Goal: Task Accomplishment & Management: Manage account settings

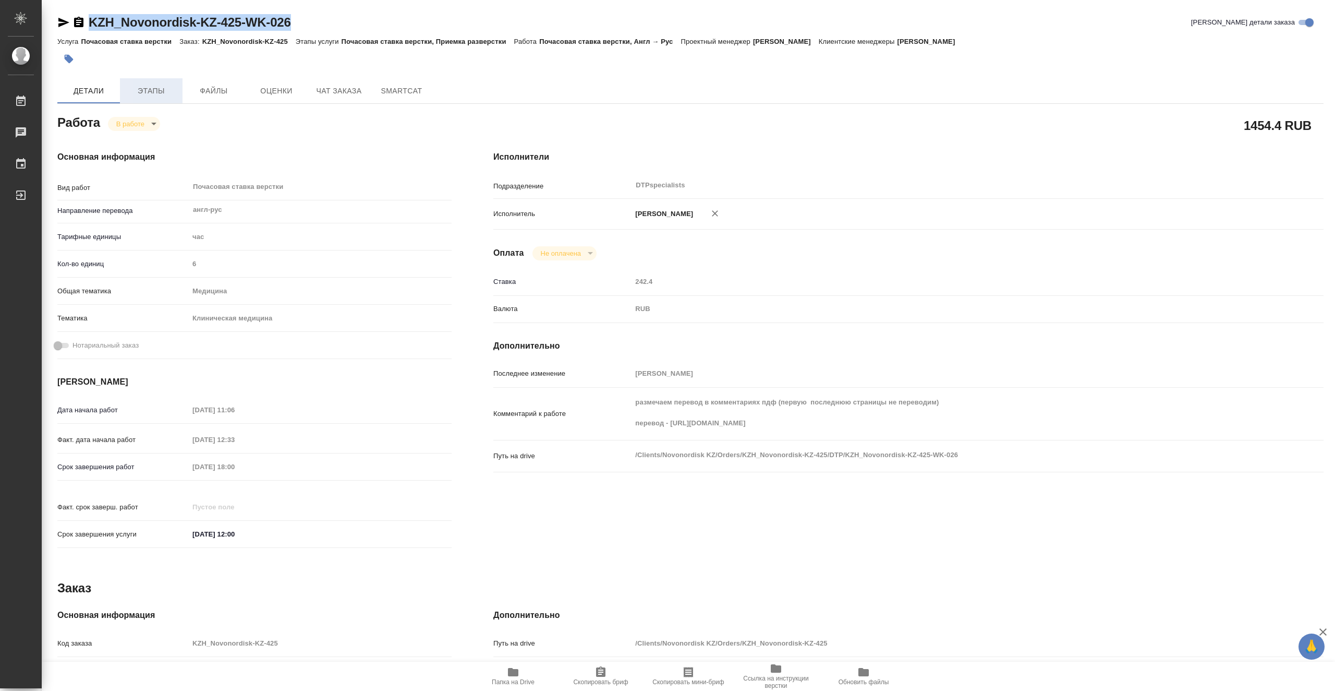
click at [146, 80] on button "Этапы" at bounding box center [151, 90] width 63 height 25
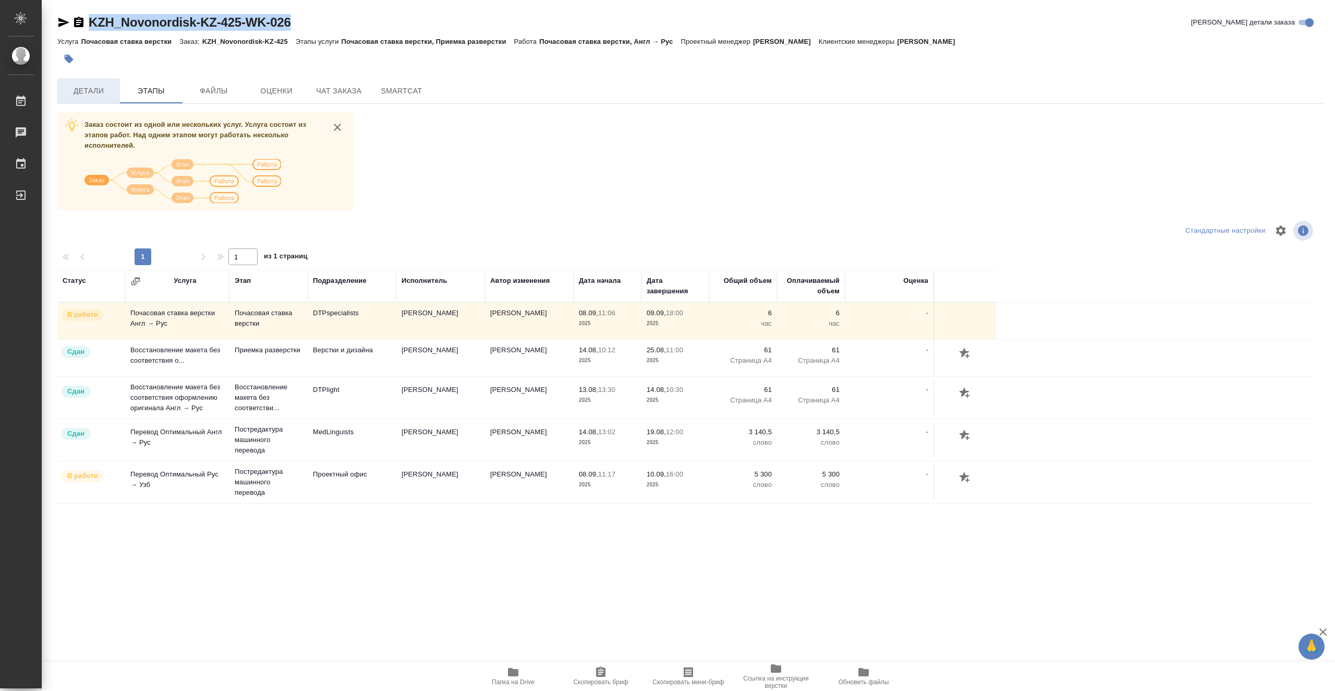
click at [73, 89] on span "Детали" at bounding box center [89, 90] width 50 height 13
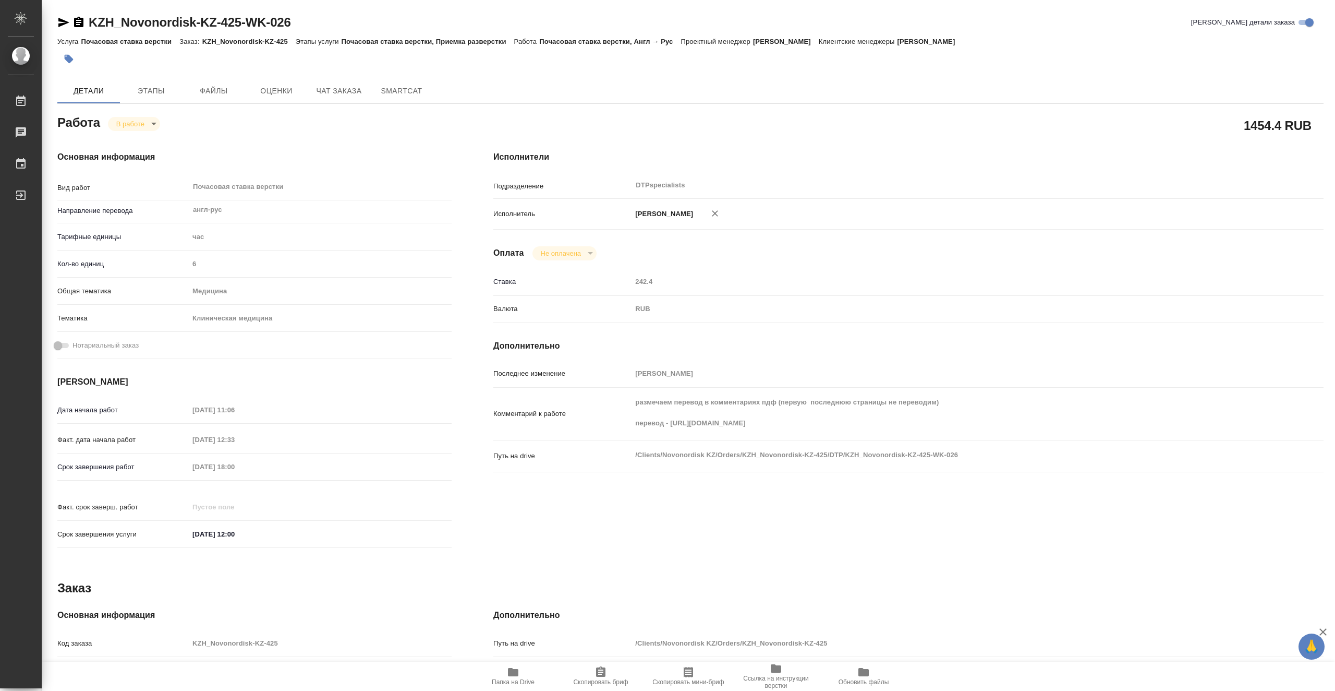
type textarea "x"
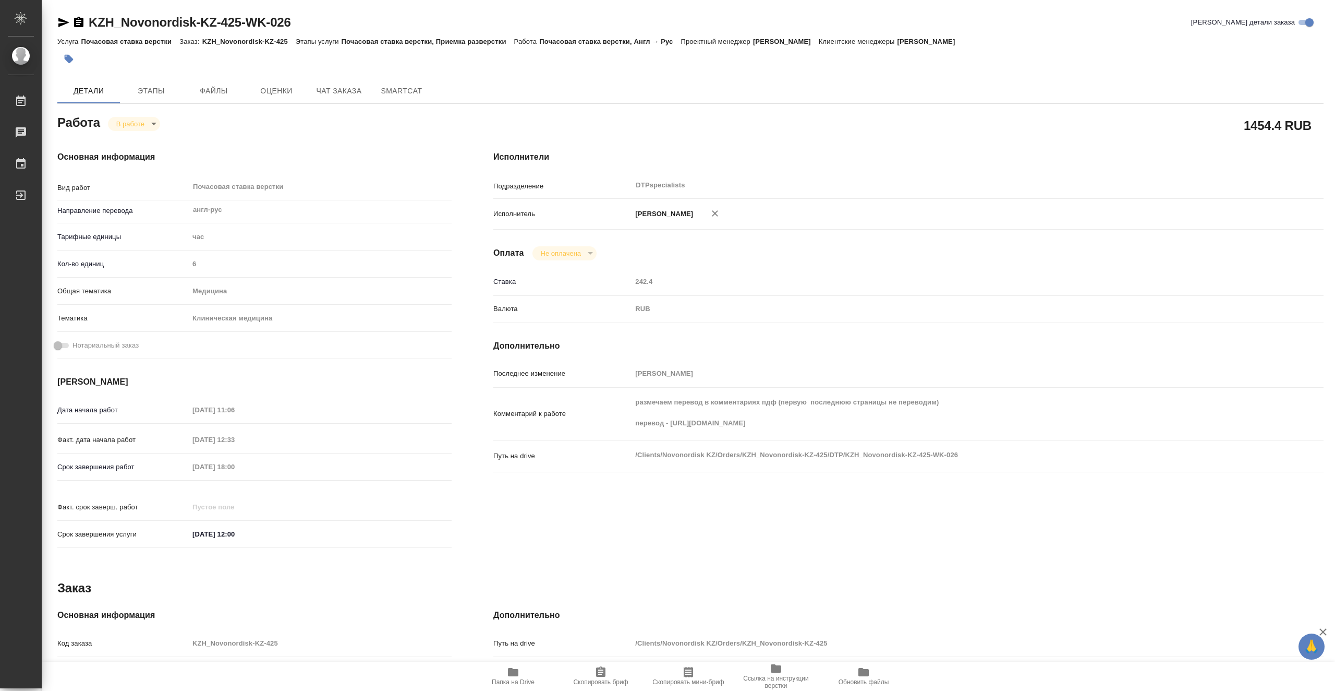
type textarea "x"
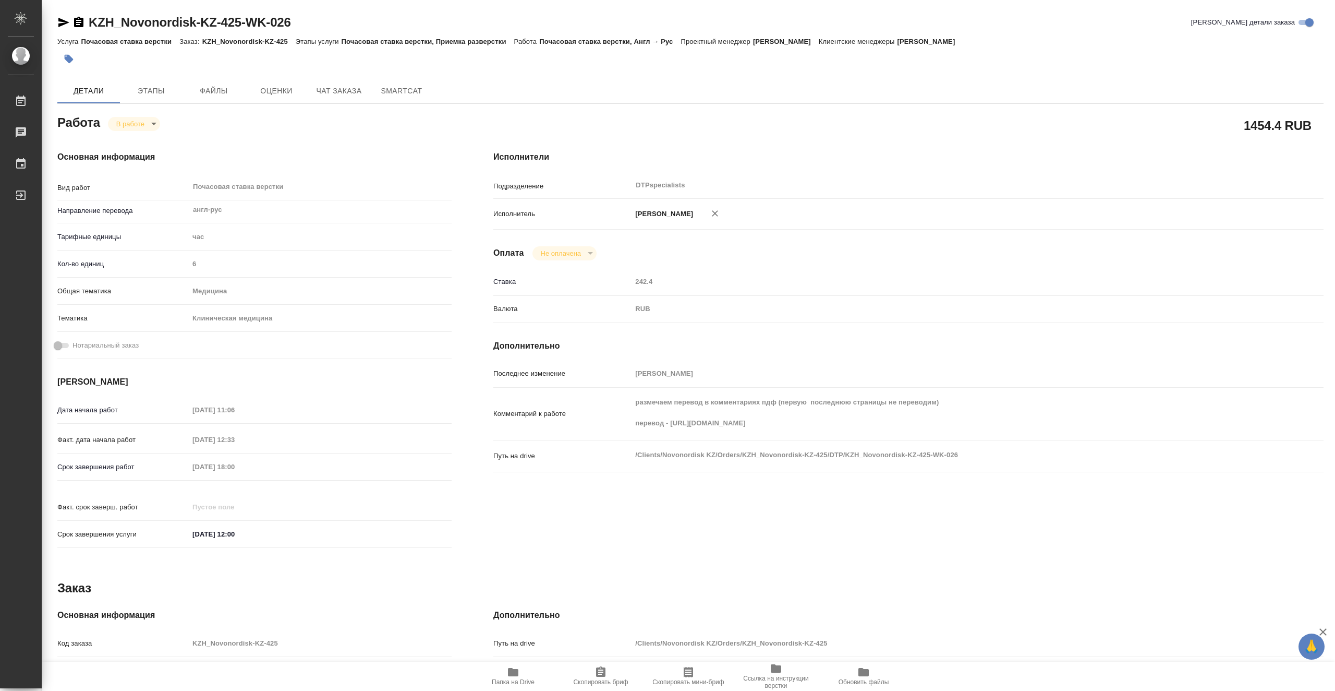
type textarea "x"
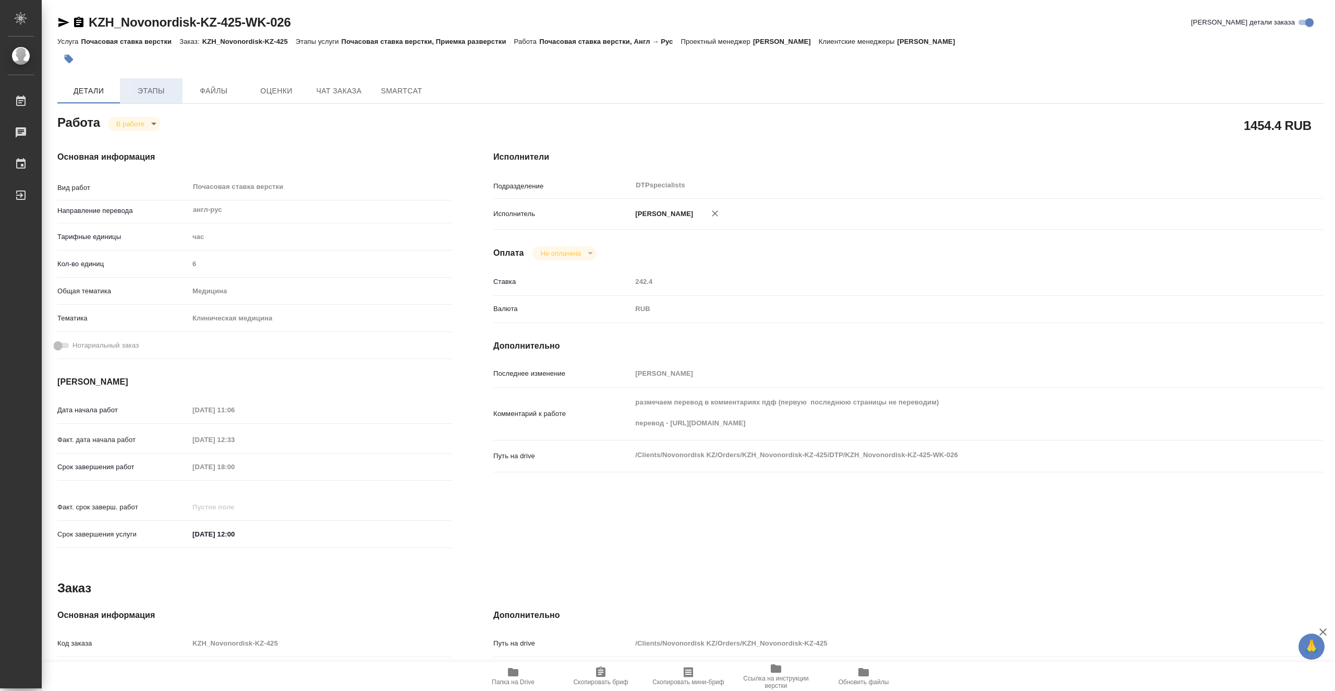
click at [149, 79] on button "Этапы" at bounding box center [151, 90] width 63 height 25
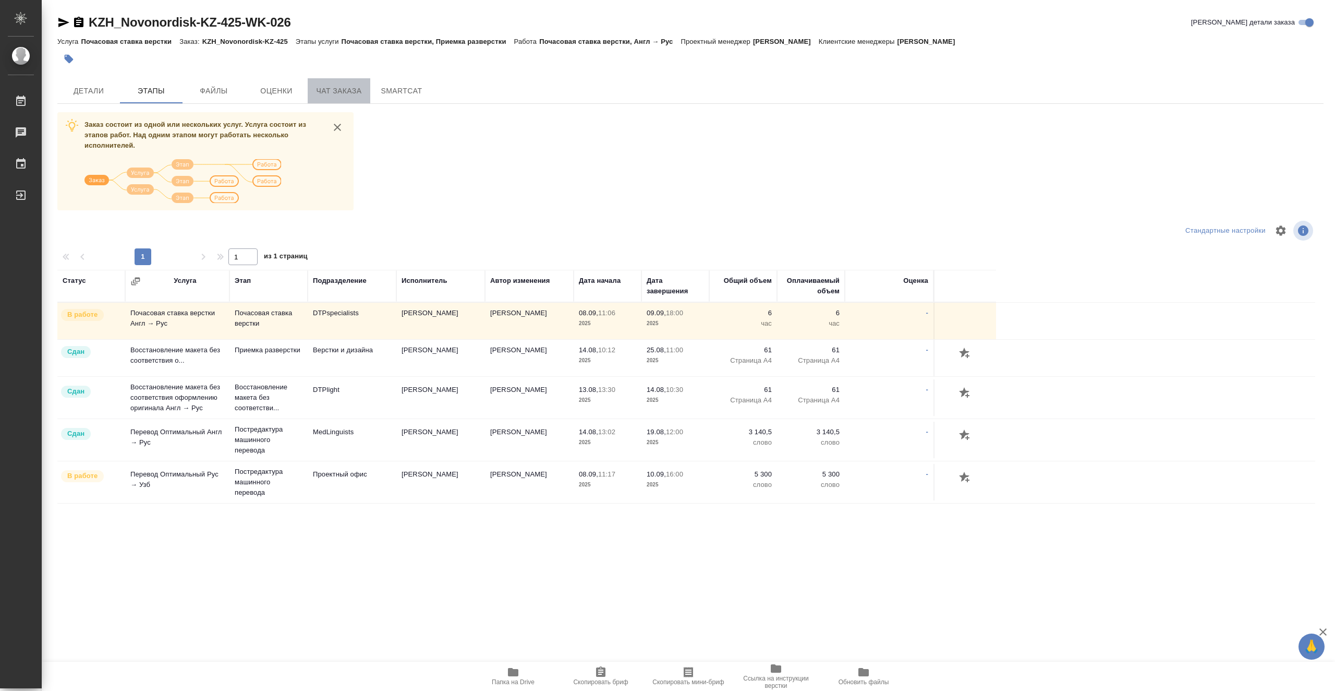
click at [334, 90] on span "Чат заказа" at bounding box center [339, 90] width 50 height 13
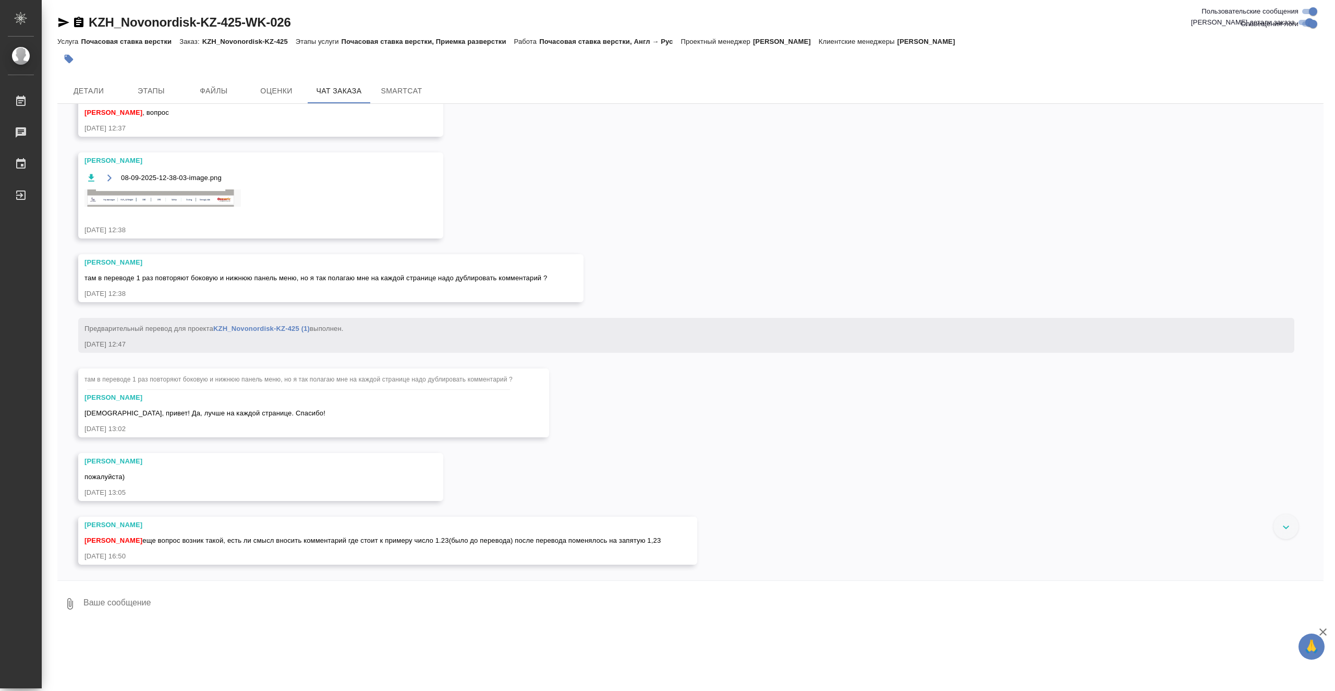
scroll to position [8751, 0]
click at [736, 142] on div "13.08, среда [Асланукова Сати] Создана работа Перевод (в результате клонировани…" at bounding box center [690, 342] width 1266 height 476
click at [97, 87] on span "Детали" at bounding box center [89, 90] width 50 height 13
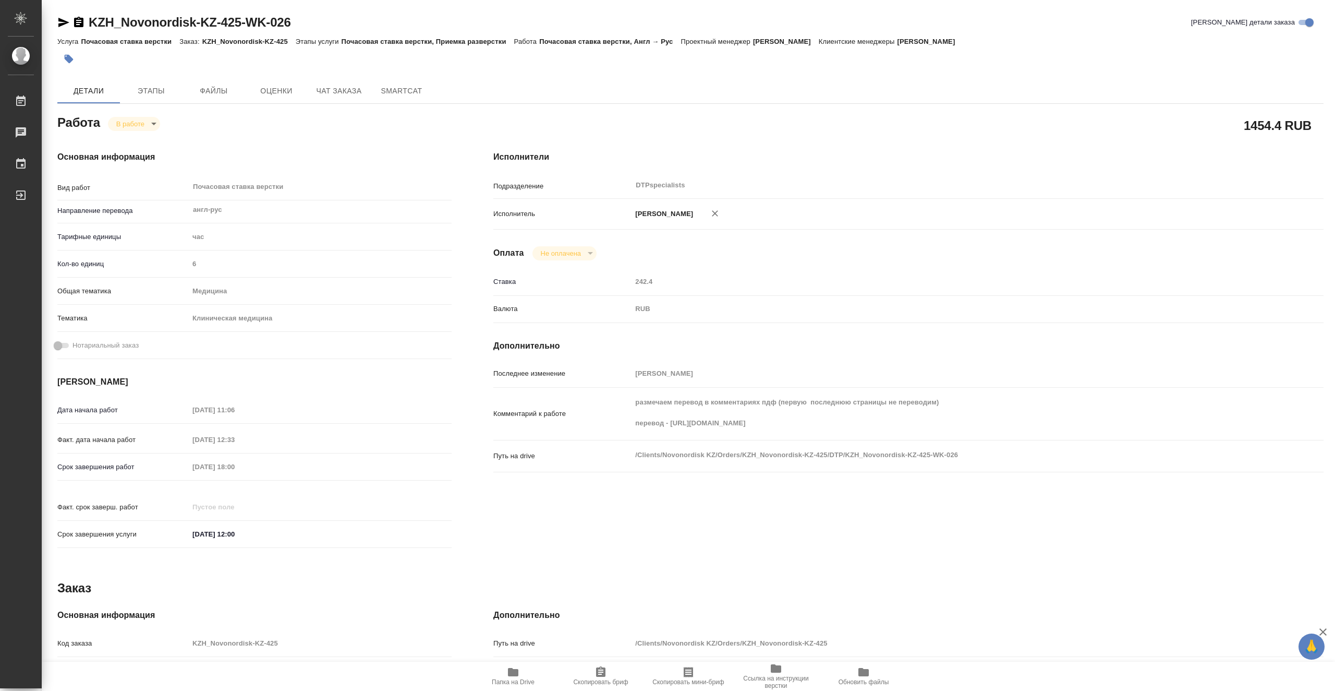
type textarea "x"
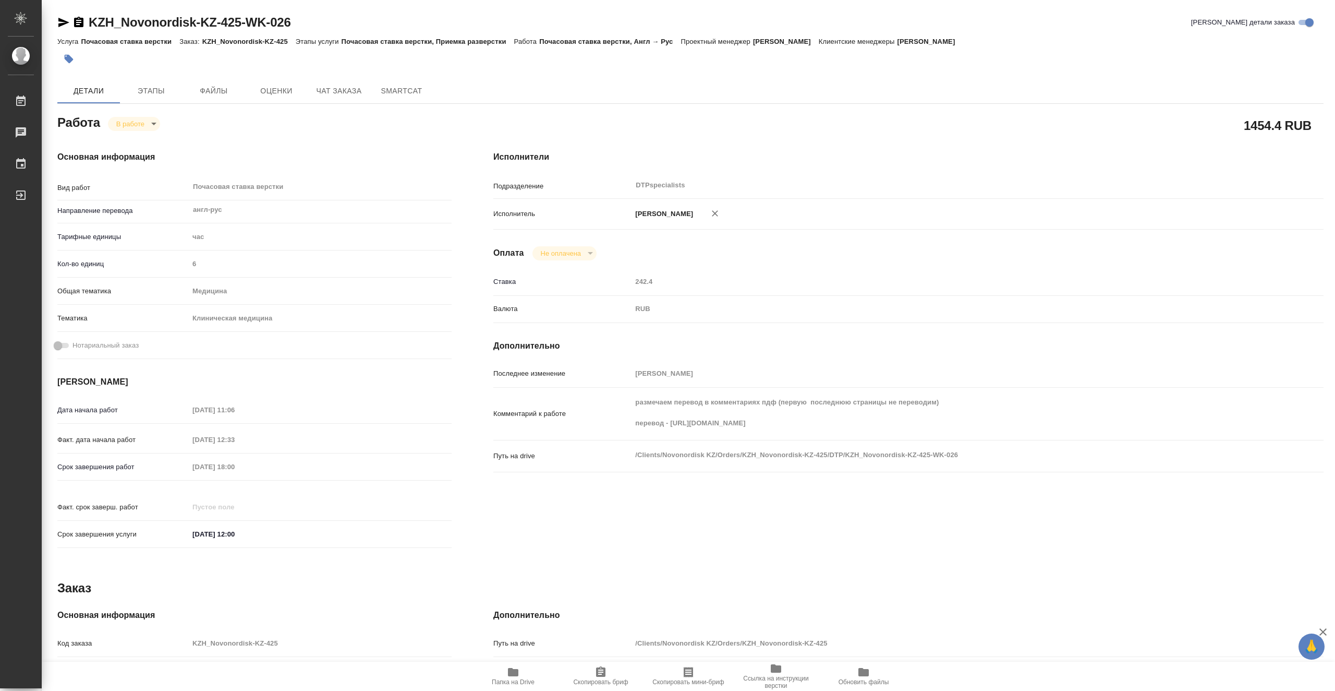
type textarea "x"
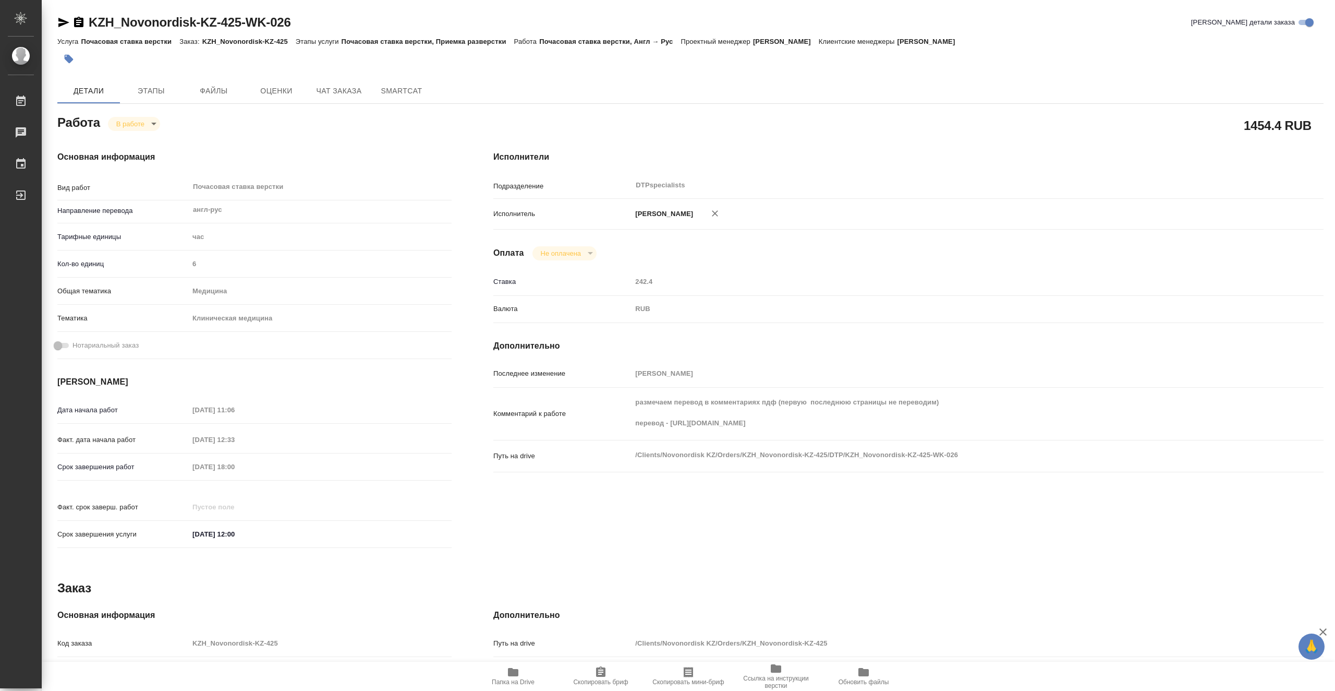
type textarea "x"
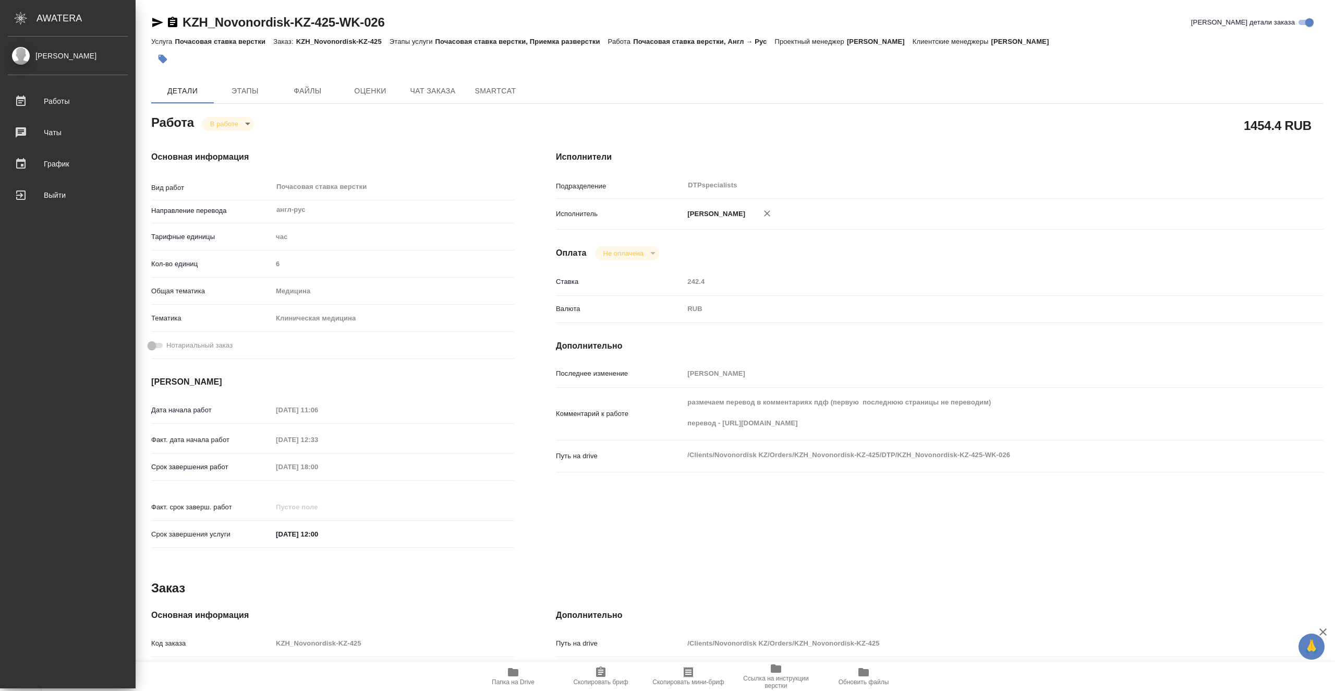
type textarea "x"
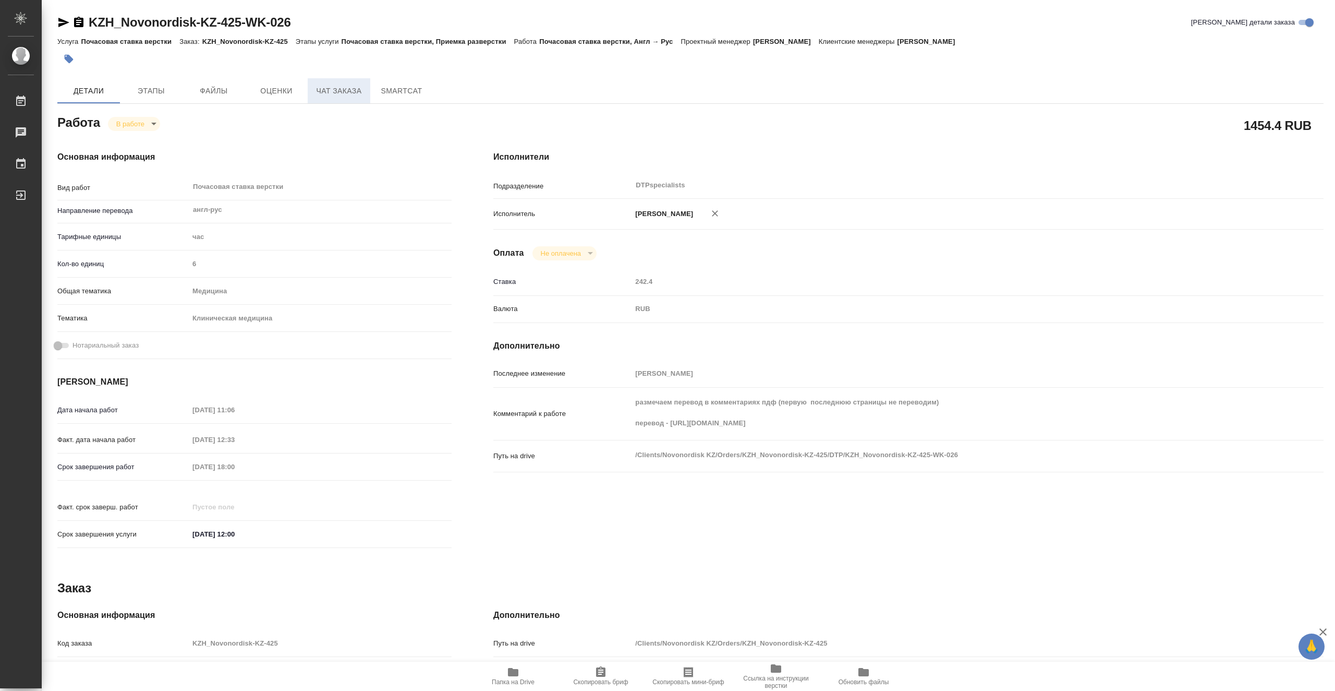
click at [326, 95] on span "Чат заказа" at bounding box center [339, 90] width 50 height 13
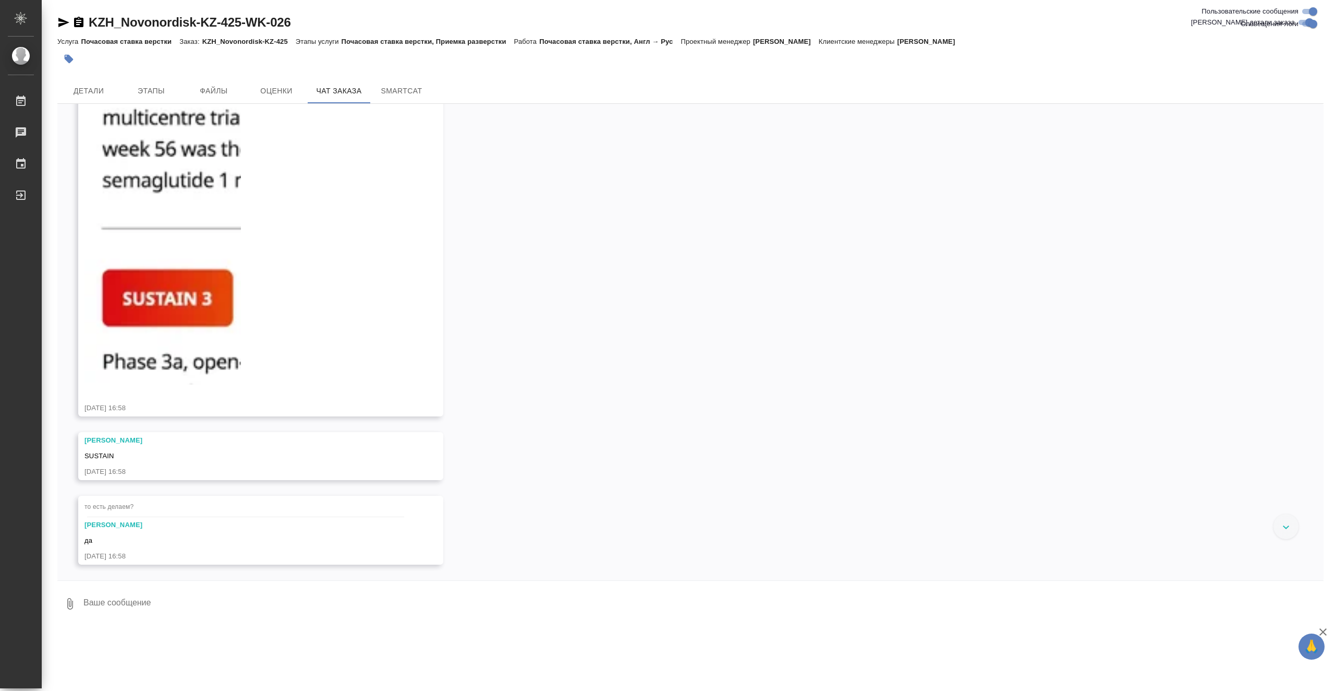
scroll to position [9869, 0]
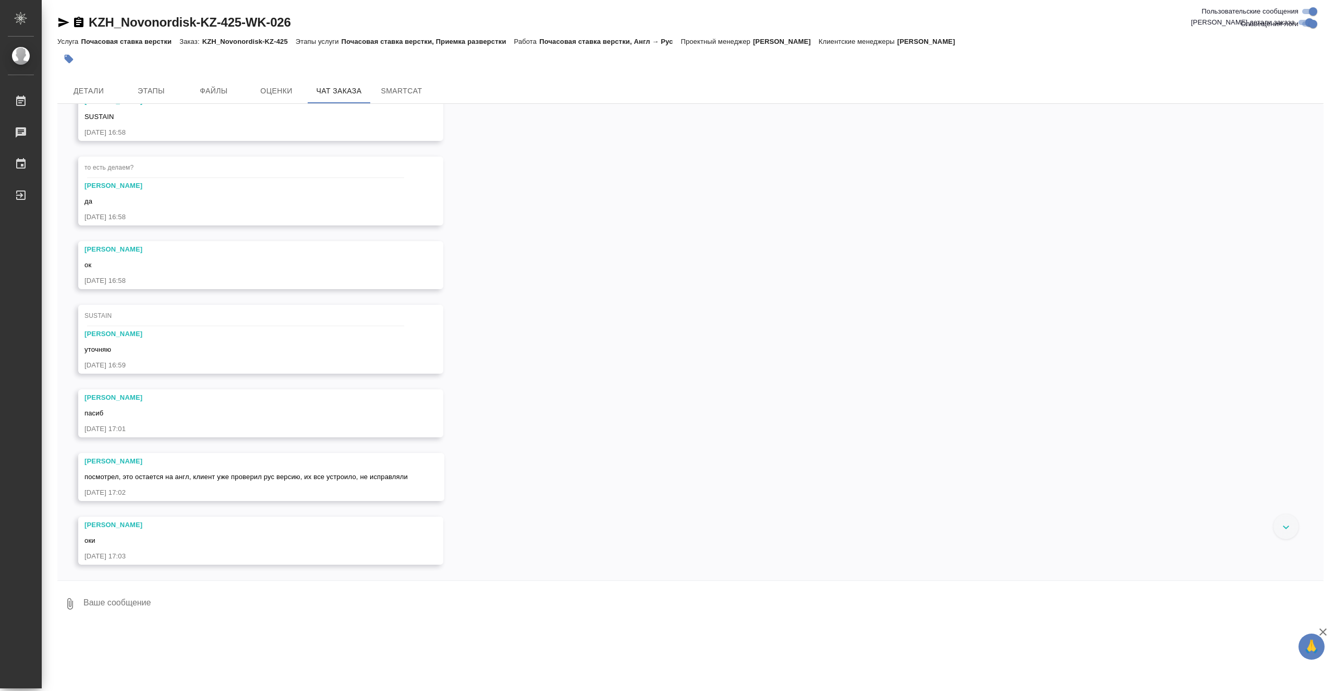
scroll to position [10208, 0]
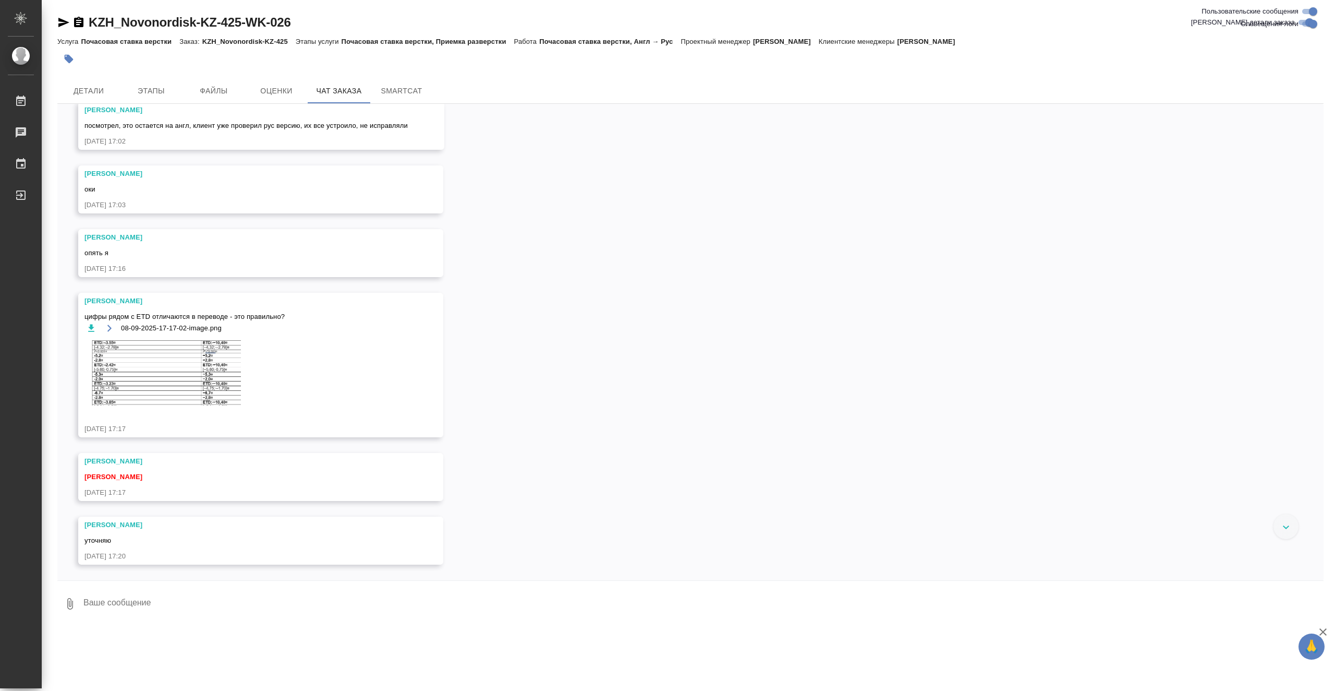
scroll to position [10559, 0]
click at [219, 366] on img at bounding box center [162, 373] width 156 height 66
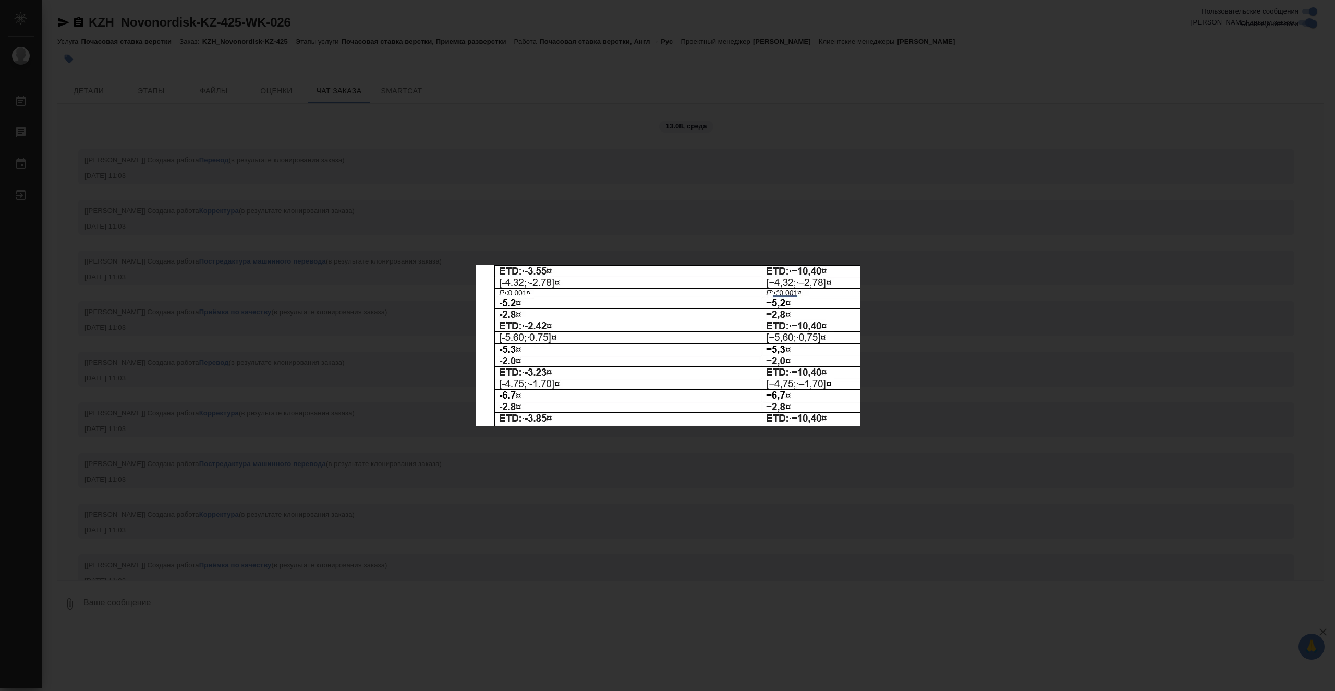
scroll to position [10559, 0]
click at [811, 482] on div "08-09-2025-17-17-02-image.png 1 of 1" at bounding box center [667, 345] width 1335 height 691
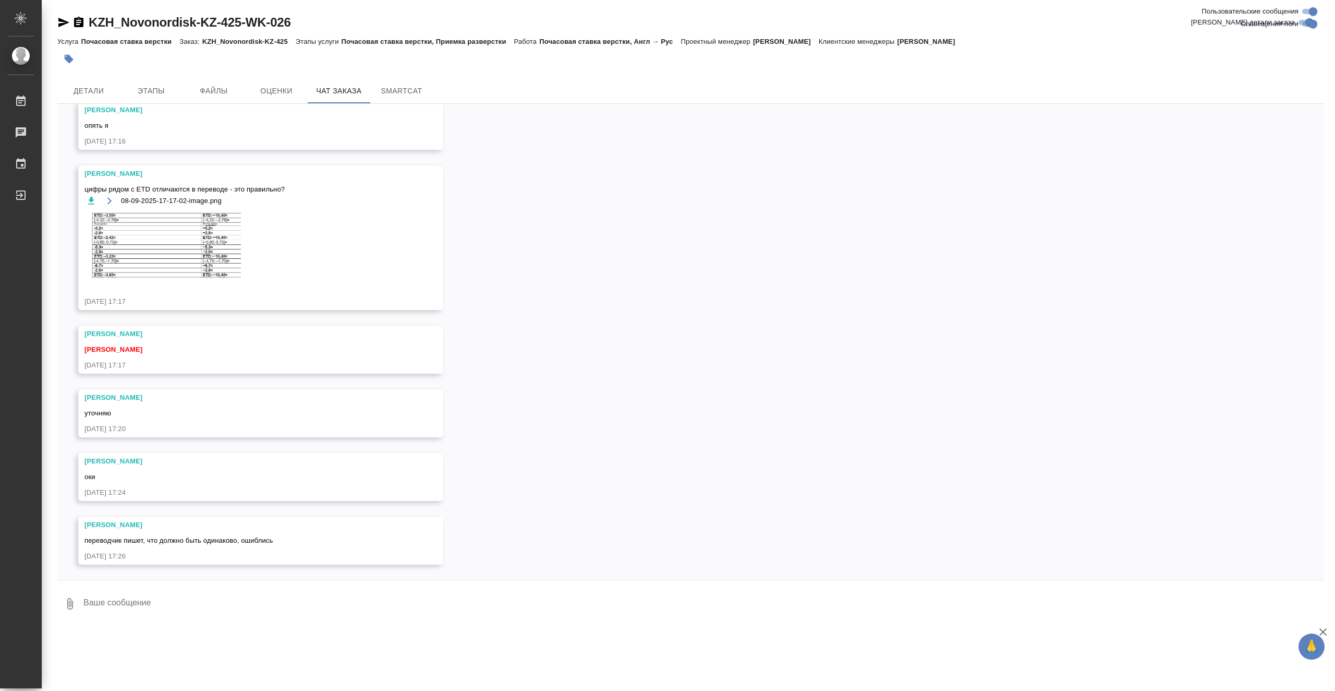
scroll to position [10686, 0]
click at [191, 239] on img at bounding box center [162, 246] width 156 height 66
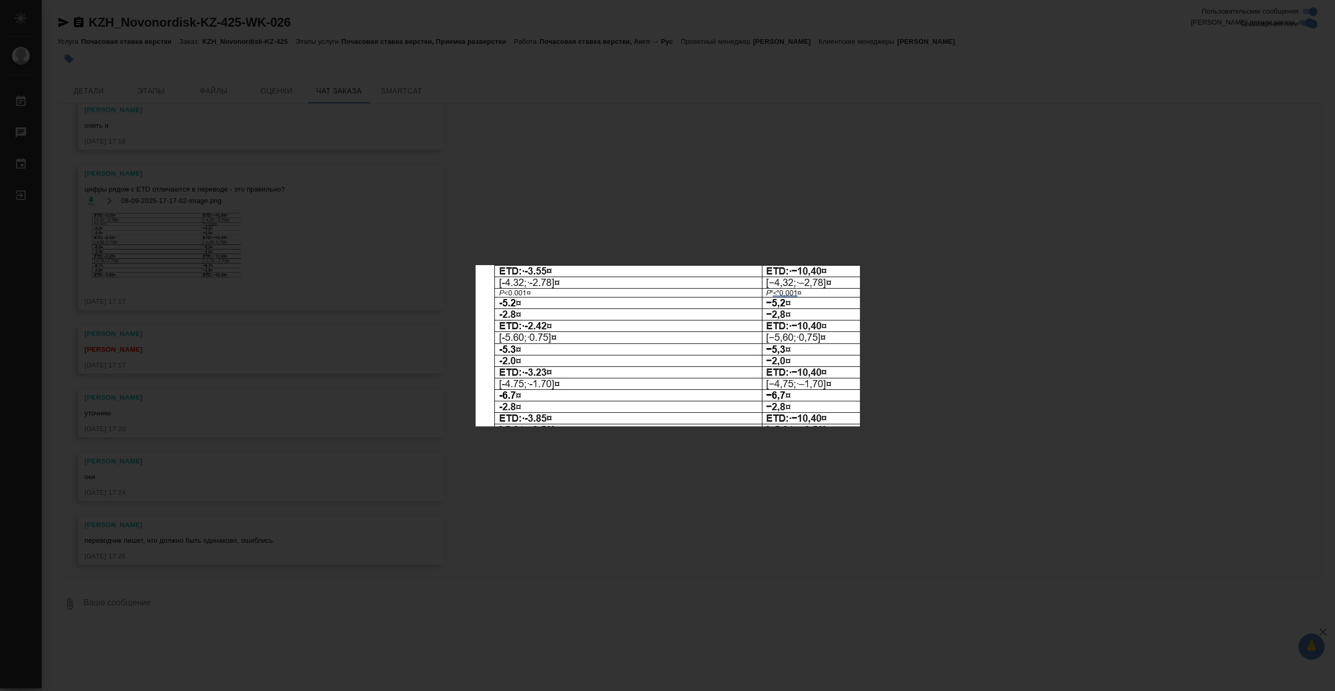
click at [947, 449] on div "08-09-2025-17-17-02-image.png 1 of 1" at bounding box center [667, 345] width 1335 height 691
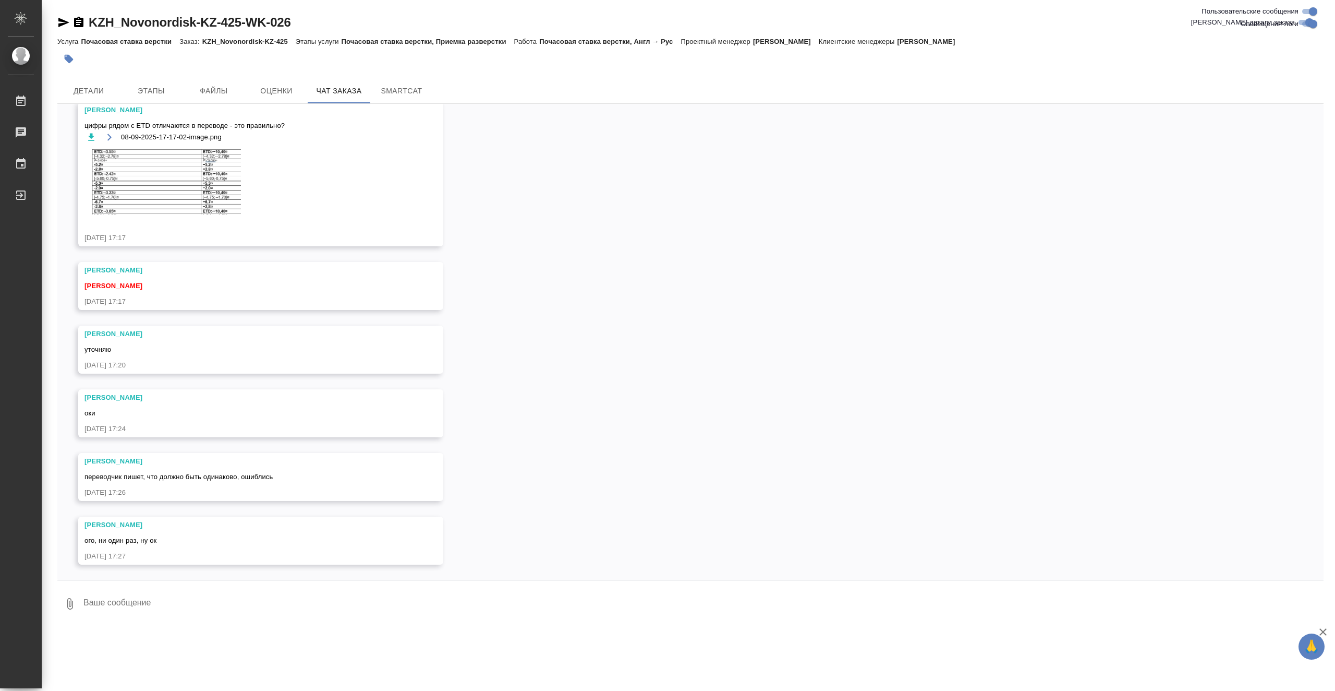
scroll to position [10749, 0]
